Goal: Register for event/course

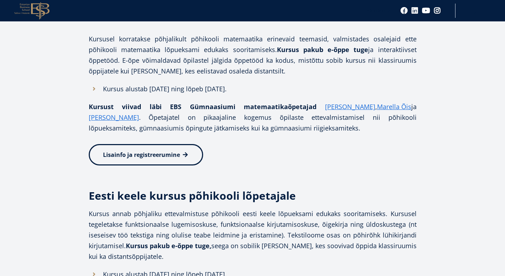
scroll to position [488, 0]
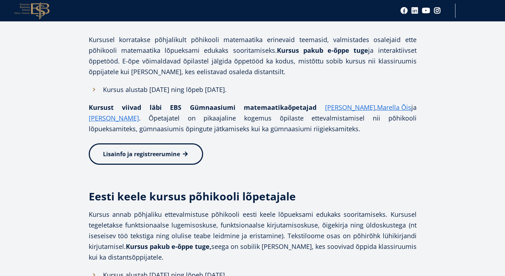
click at [180, 156] on link "Lisainfo ja registreerumine" at bounding box center [146, 153] width 114 height 21
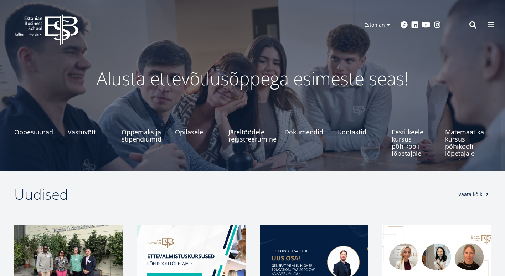
scroll to position [143, 0]
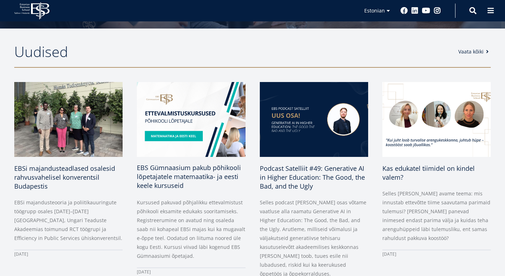
click at [164, 179] on span "EBS Gümnaasium pakub põhikooli lõpetajatele matemaatika- ja eesti keele kursuse…" at bounding box center [189, 176] width 104 height 26
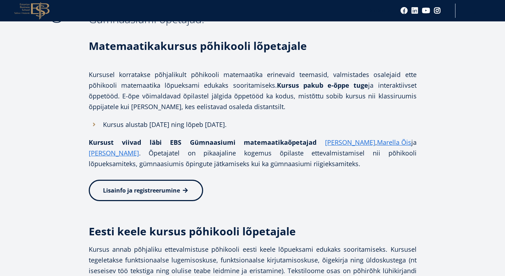
scroll to position [570, 0]
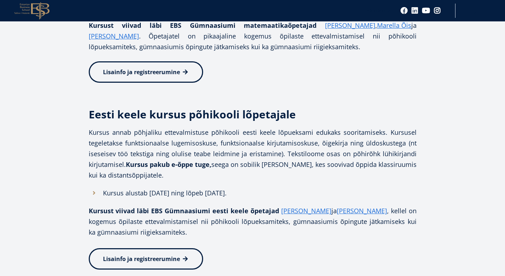
click at [144, 72] on span "Lisainfo ja registreerumine" at bounding box center [141, 72] width 77 height 8
